Goal: Information Seeking & Learning: Understand process/instructions

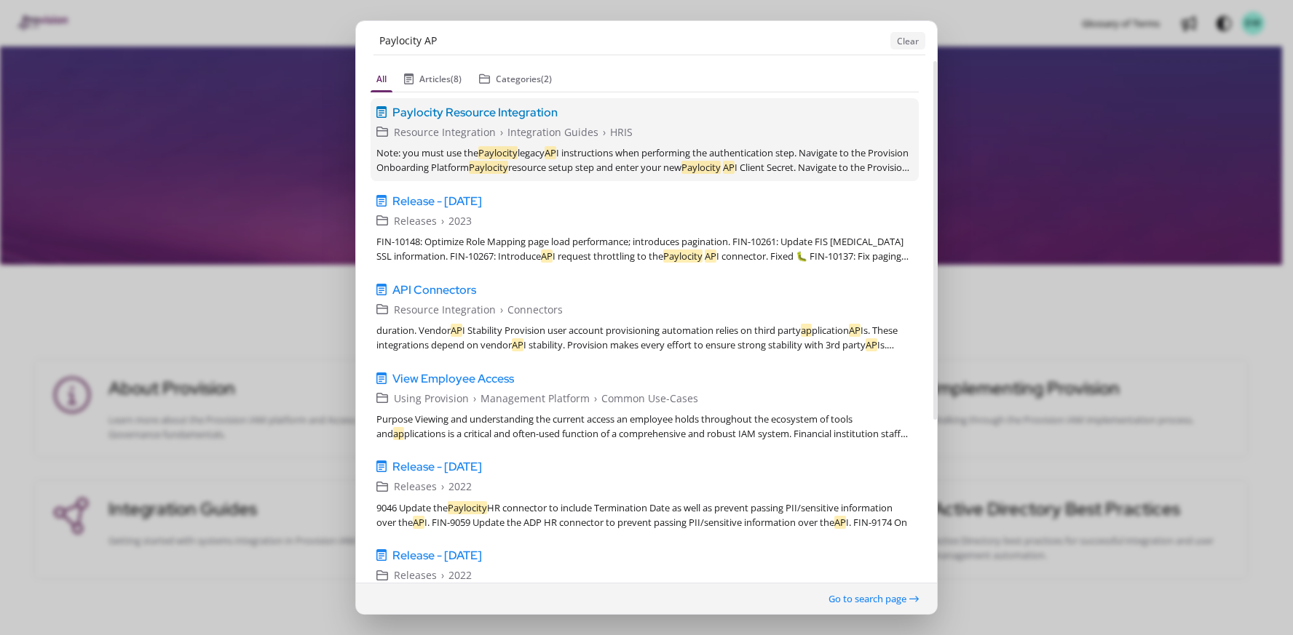
type input "Paylocity AP"
click at [639, 131] on div "Resource Integration › Integration Guides › HRIS" at bounding box center [653, 132] width 519 height 16
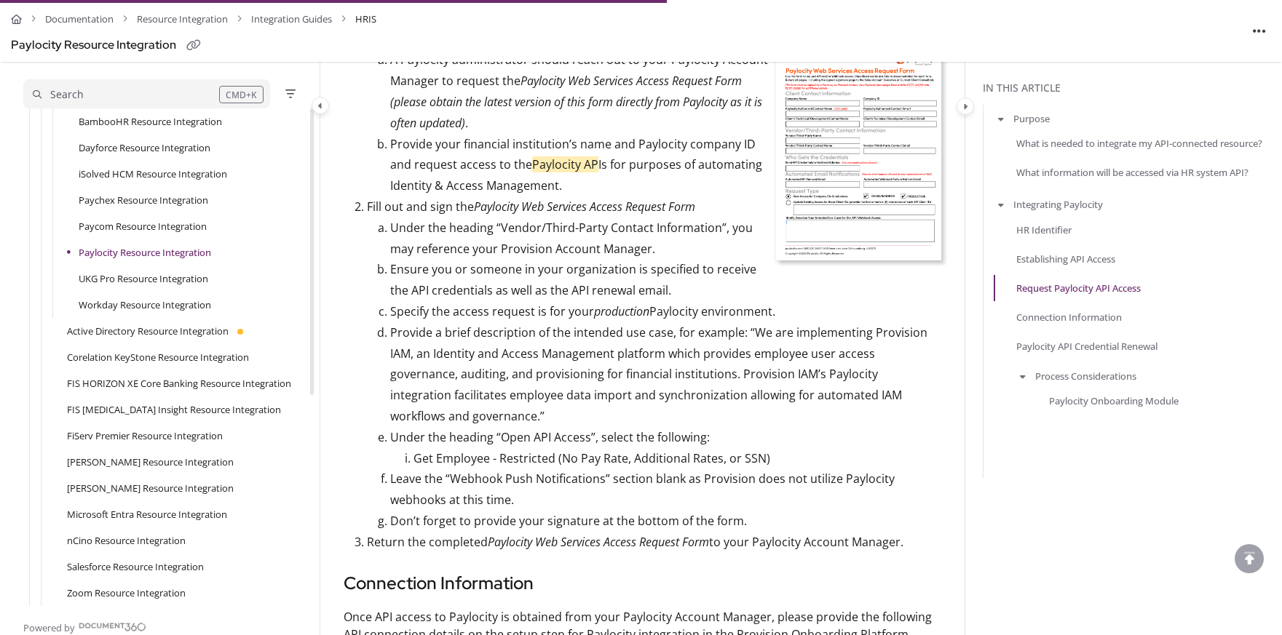
scroll to position [1167, 0]
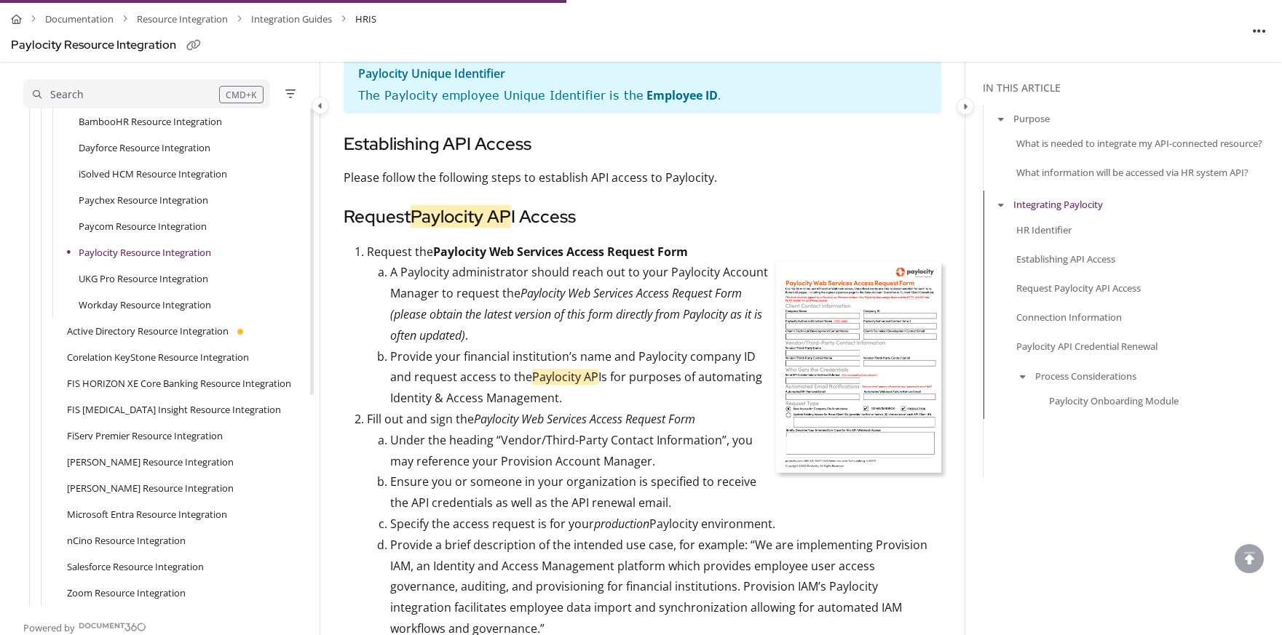
click at [836, 342] on img at bounding box center [858, 367] width 165 height 211
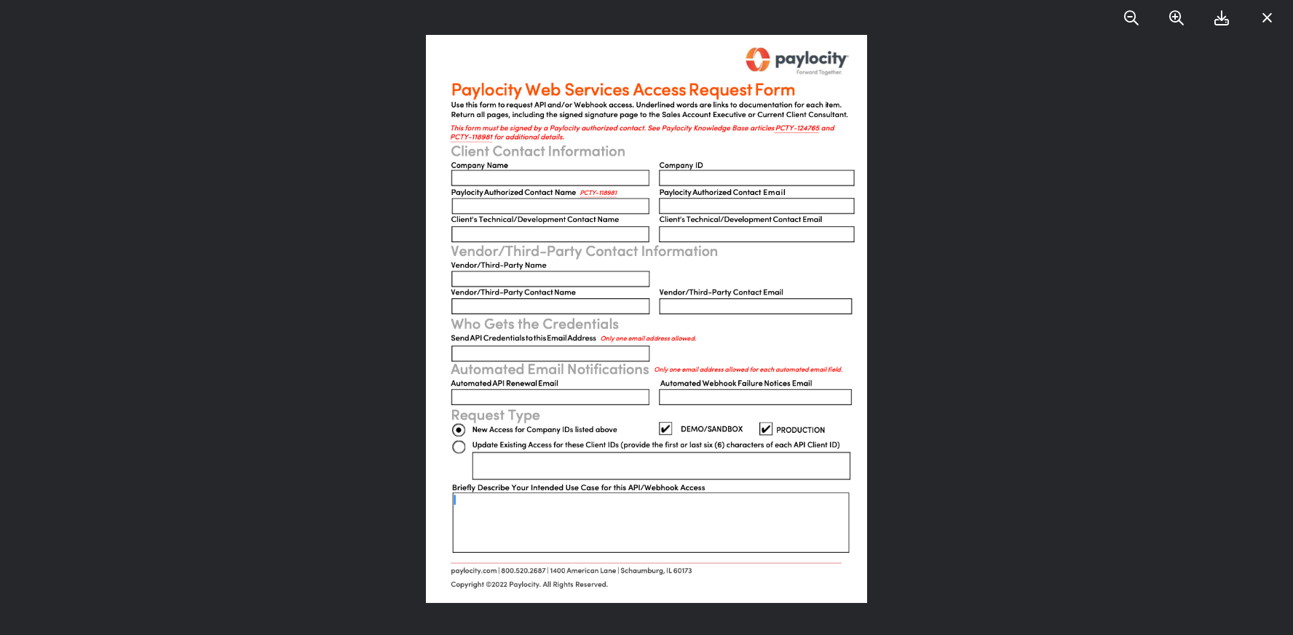
click at [1272, 20] on icon at bounding box center [1266, 18] width 11 height 15
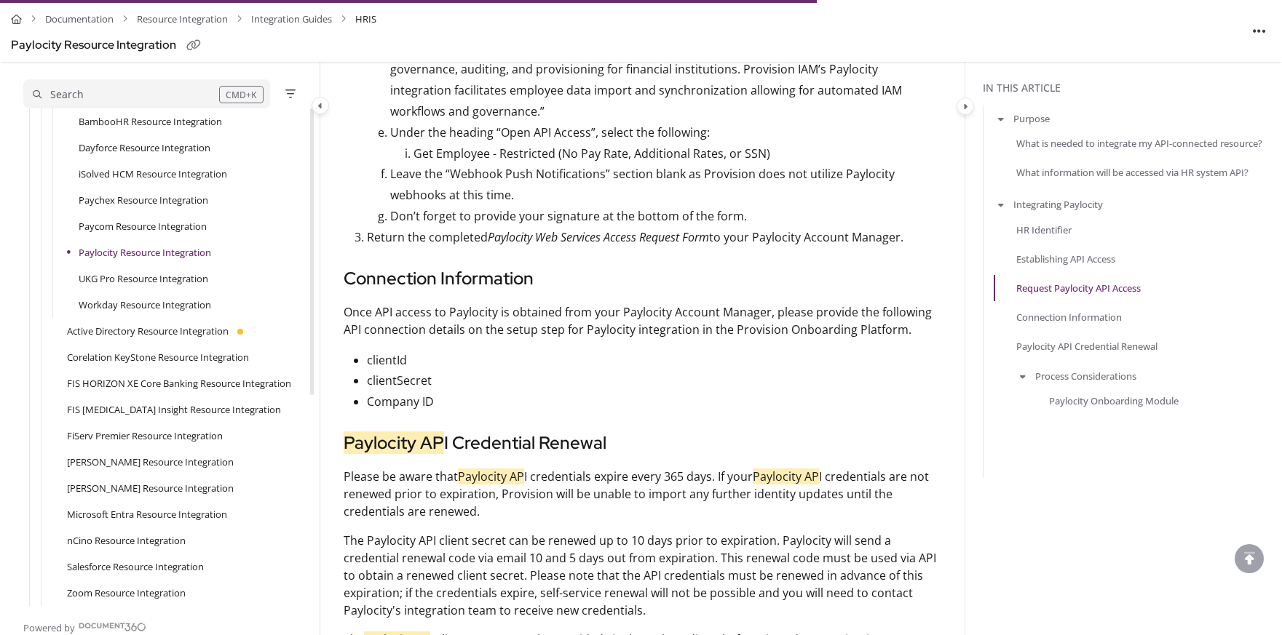
scroll to position [1686, 0]
drag, startPoint x: 433, startPoint y: 380, endPoint x: 365, endPoint y: 346, distance: 75.8
click at [365, 349] on ul "clientId clientSecret Company ID" at bounding box center [643, 380] width 598 height 63
copy ul "clientId clientSecret Company ID"
click at [771, 390] on p "Company ID" at bounding box center [654, 400] width 574 height 21
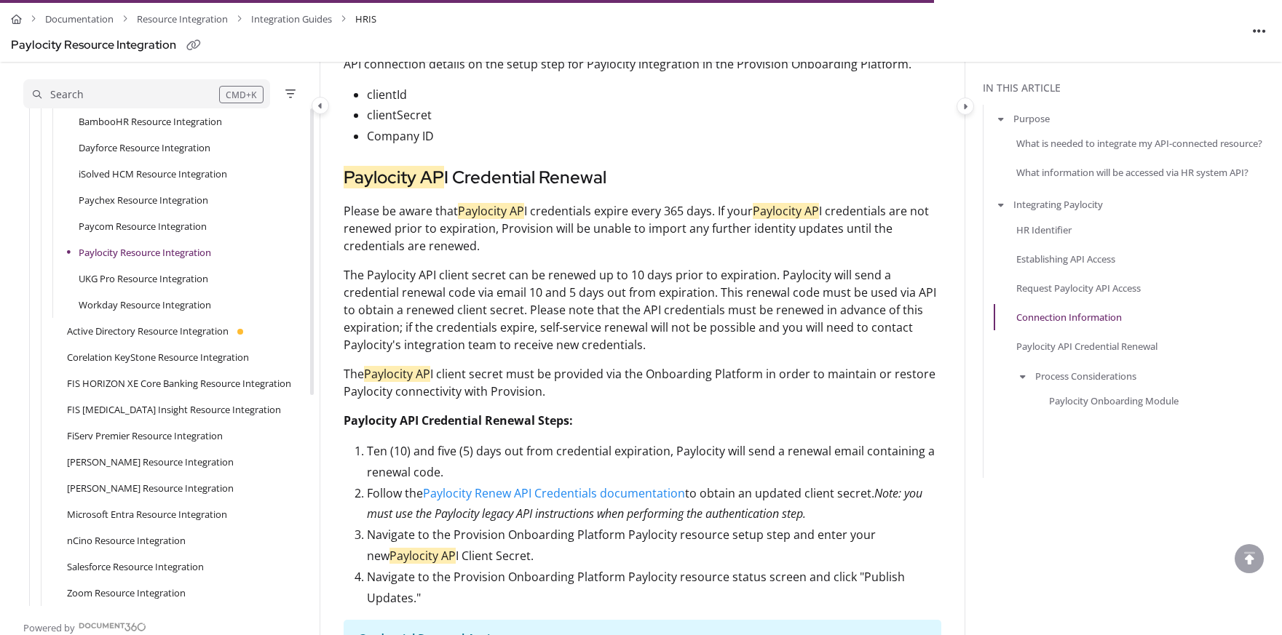
scroll to position [1988, 0]
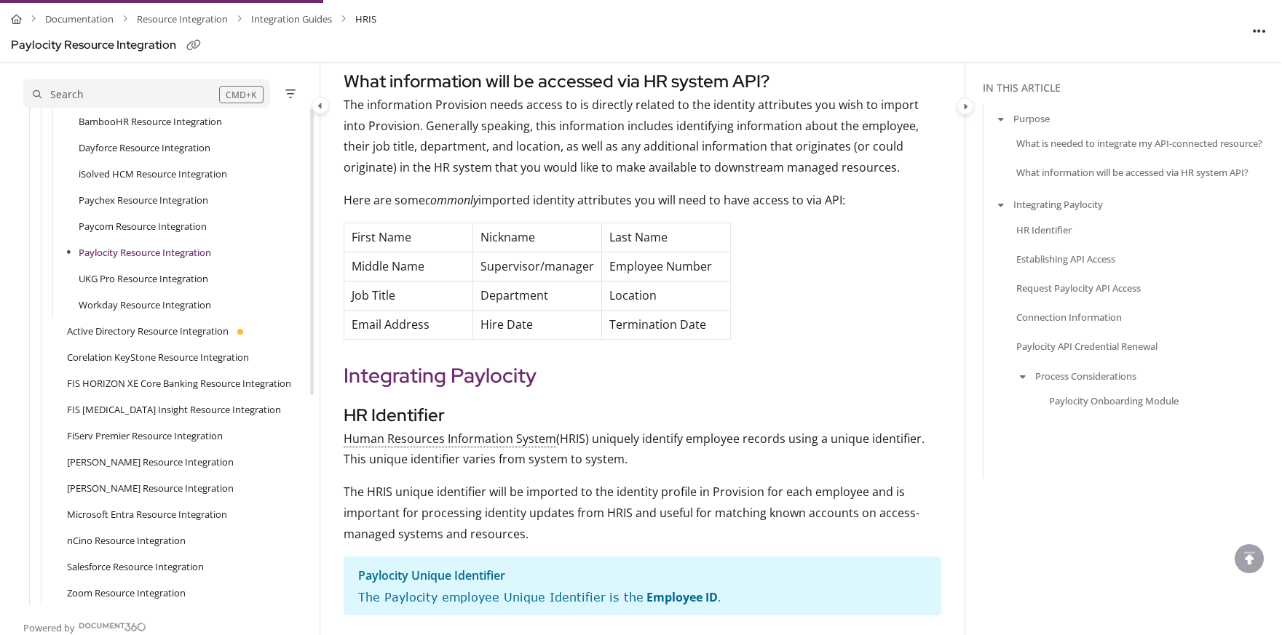
scroll to position [665, 0]
